Goal: Task Accomplishment & Management: Complete application form

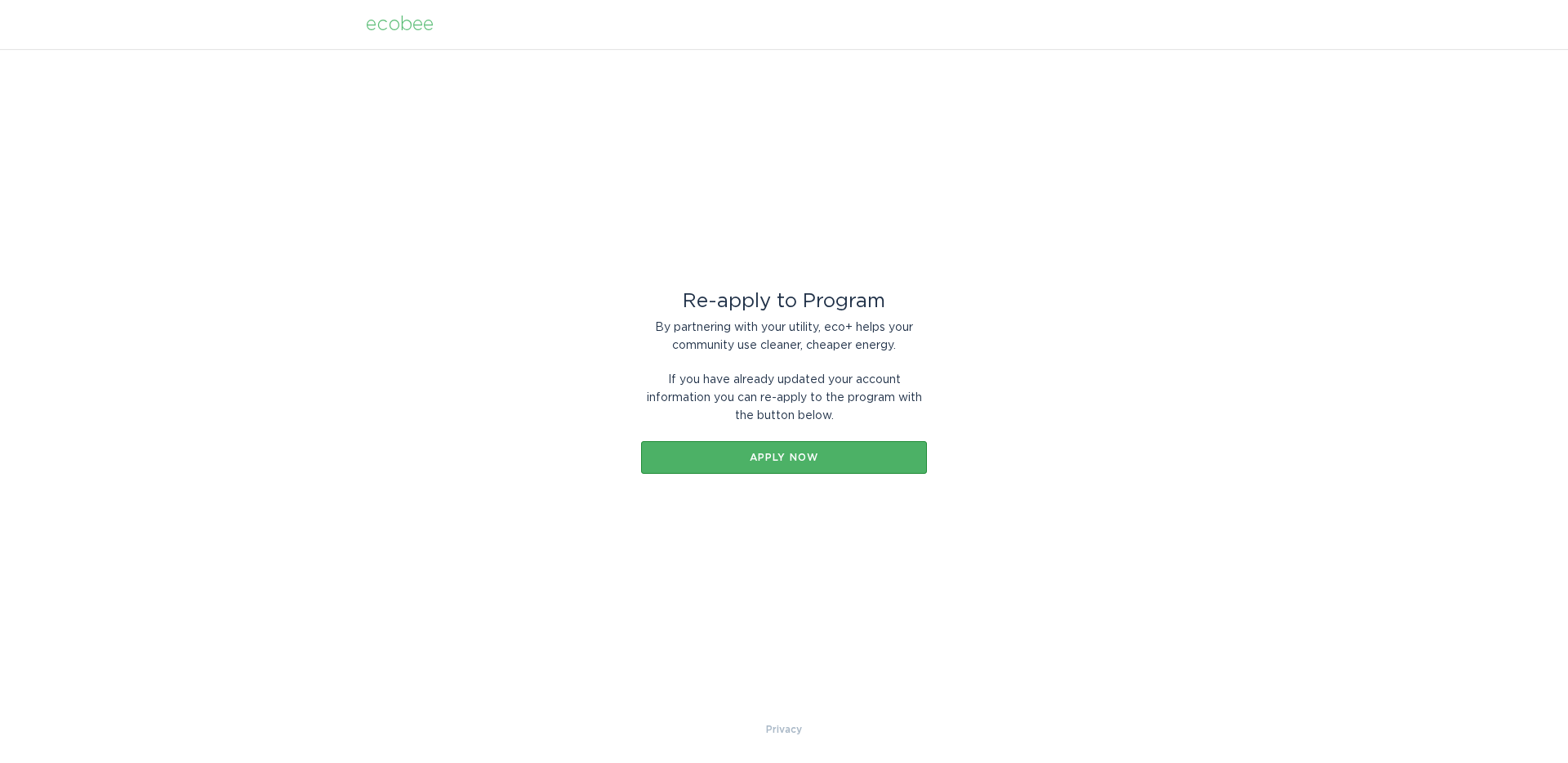
click at [792, 445] on button "Apply now" at bounding box center [784, 458] width 285 height 33
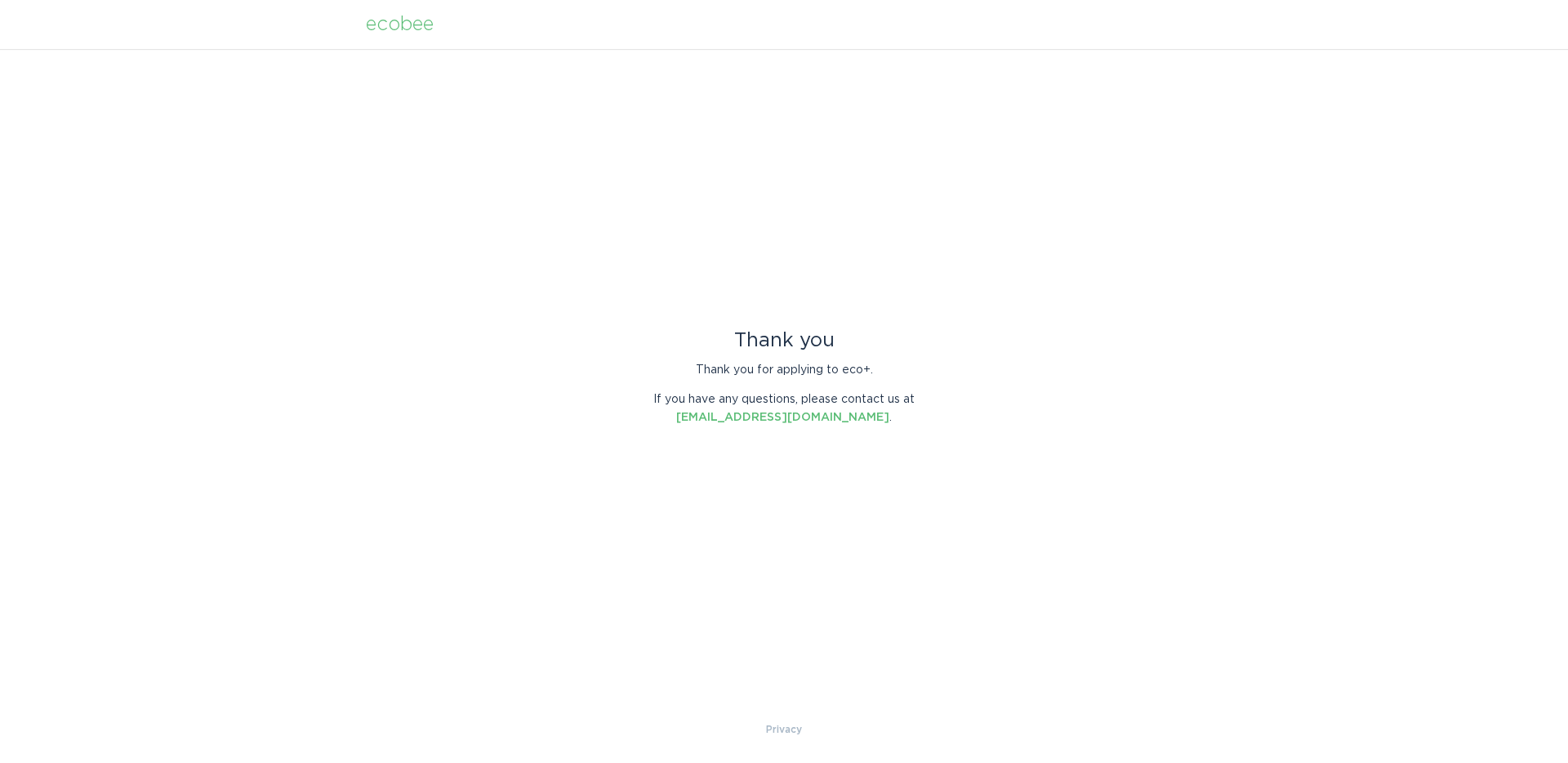
click at [391, 25] on div "ecobee" at bounding box center [399, 24] width 68 height 18
